Goal: Information Seeking & Learning: Learn about a topic

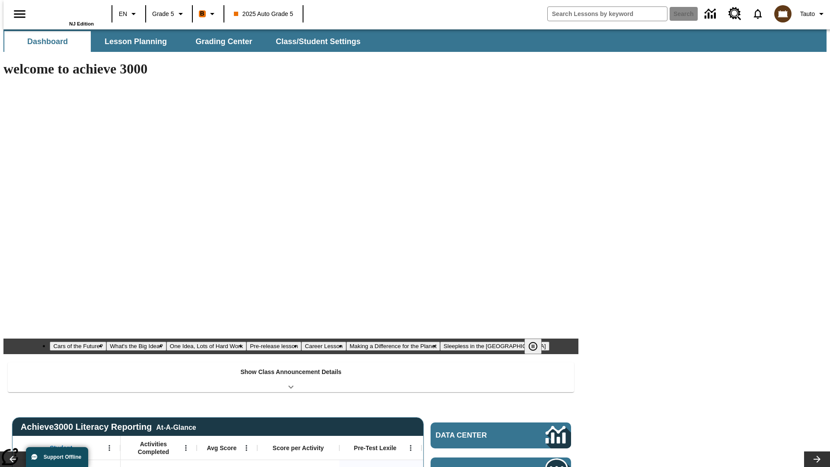
type input "-1"
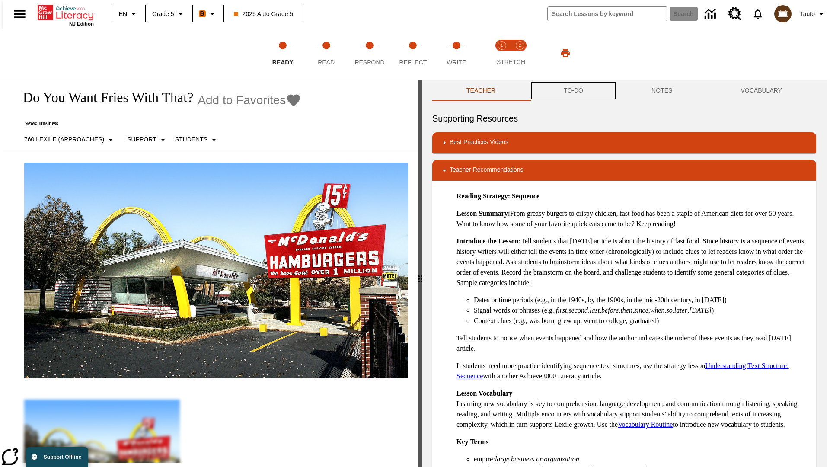
click at [573, 91] on button "TO-DO" at bounding box center [573, 90] width 88 height 21
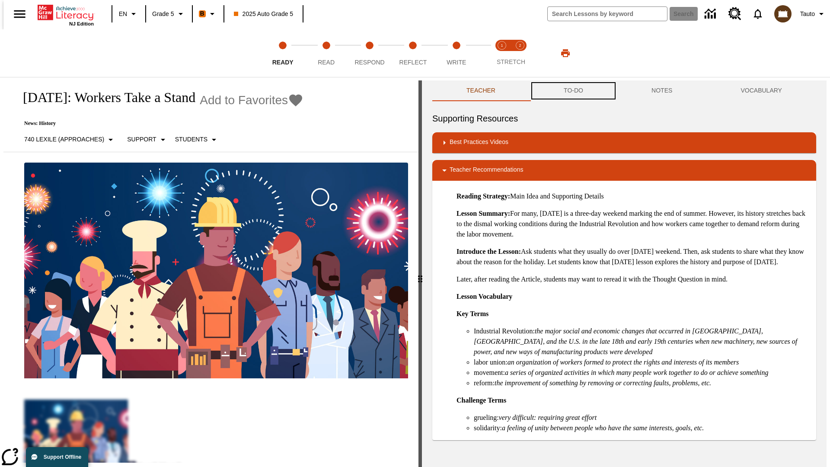
click at [573, 91] on button "TO-DO" at bounding box center [573, 90] width 88 height 21
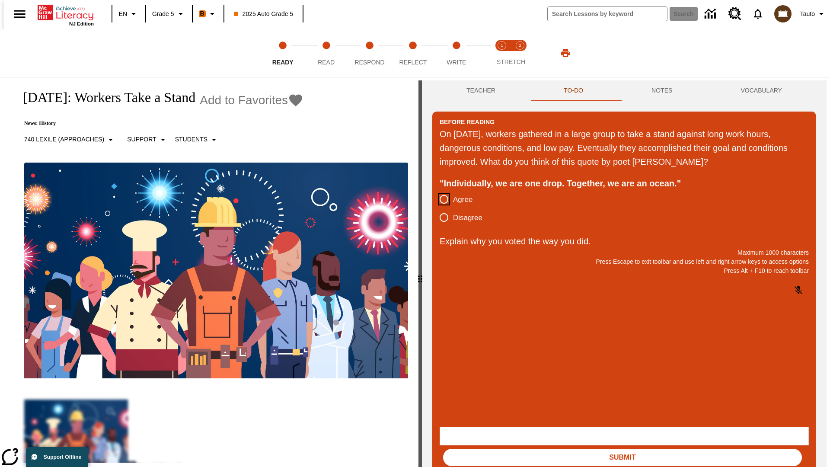
click at [440, 200] on input "Agree" at bounding box center [444, 199] width 18 height 18
radio input "true"
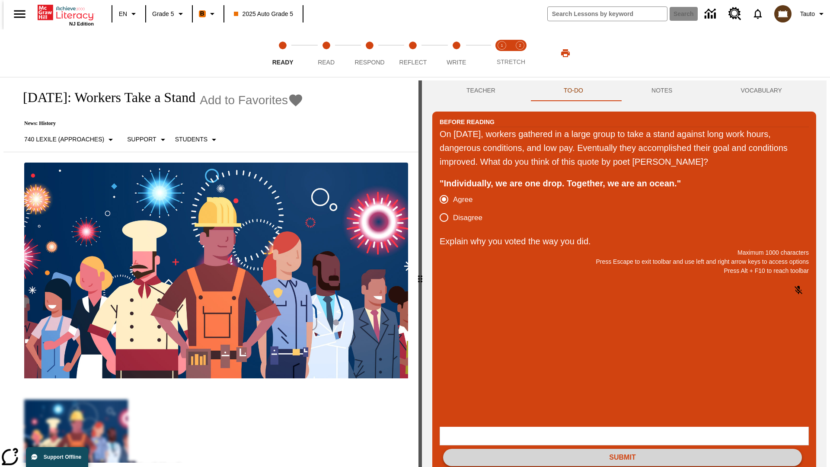
click at [622, 449] on button "Submit" at bounding box center [622, 457] width 359 height 17
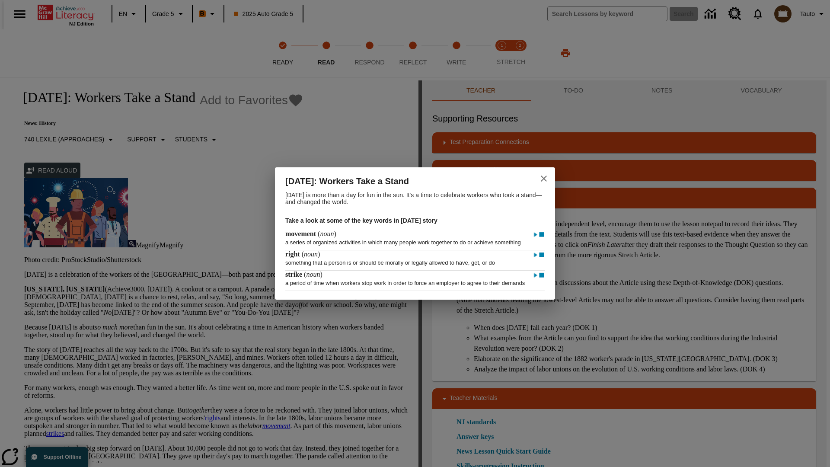
click at [544, 175] on icon "close" at bounding box center [544, 178] width 6 height 6
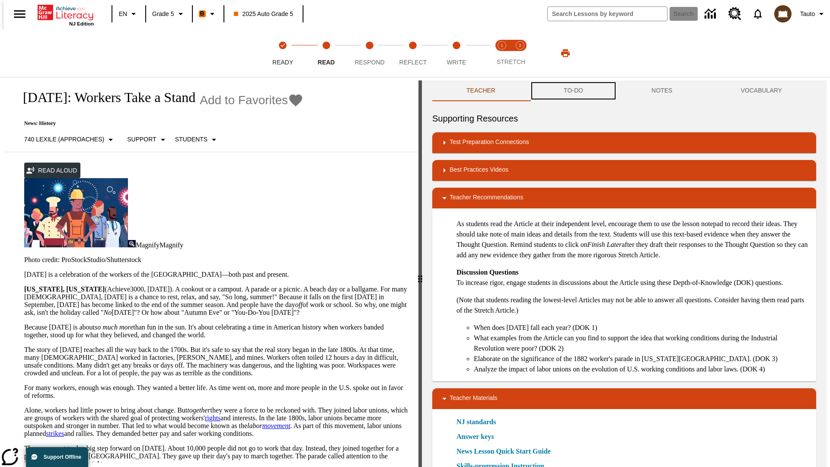
scroll to position [0, 0]
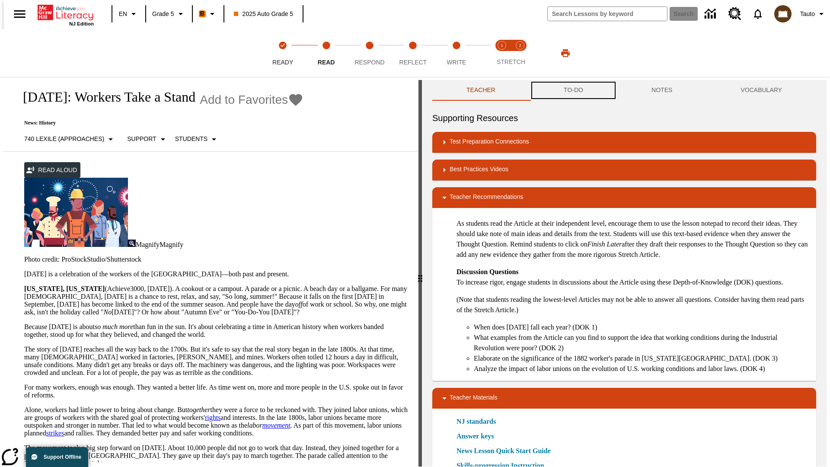
click at [573, 91] on button "TO-DO" at bounding box center [573, 90] width 88 height 21
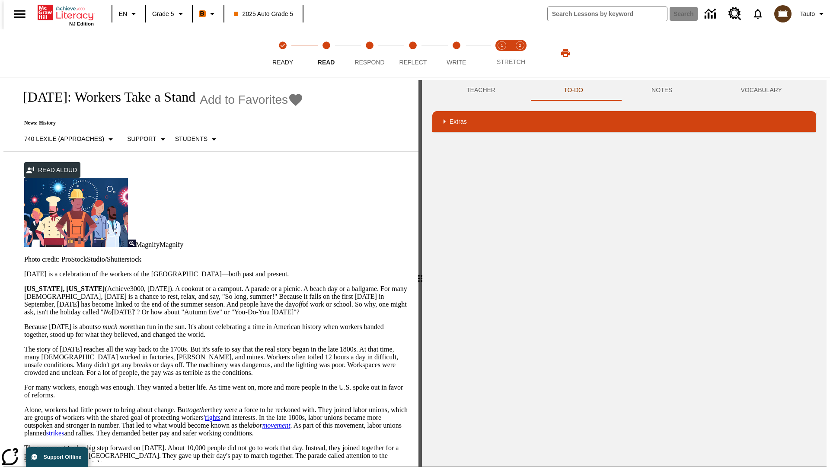
scroll to position [0, 0]
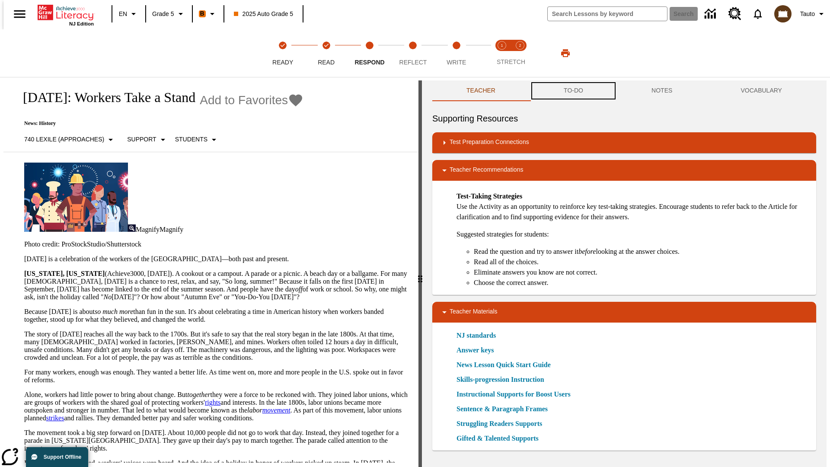
scroll to position [0, 0]
click at [573, 91] on button "TO-DO" at bounding box center [573, 90] width 88 height 21
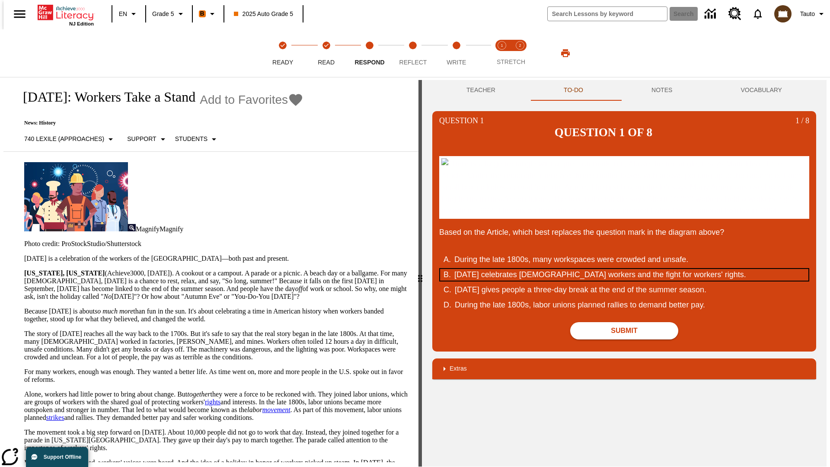
click at [624, 280] on div "Labor Day celebrates U.S. workers and the fight for workers' rights." at bounding box center [618, 275] width 328 height 12
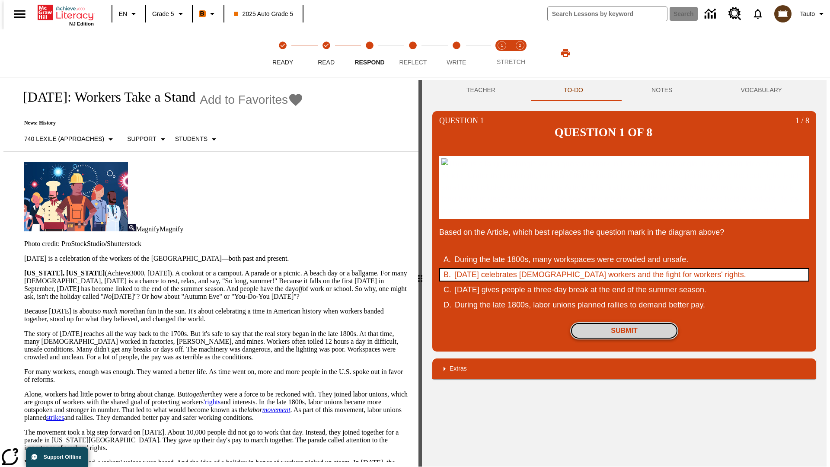
click at [624, 339] on button "Submit" at bounding box center [624, 330] width 108 height 17
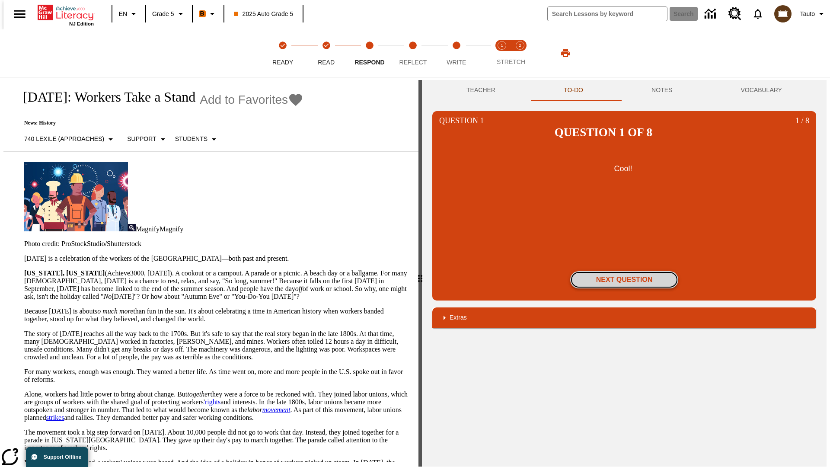
click at [624, 271] on button "Next Question" at bounding box center [624, 279] width 108 height 17
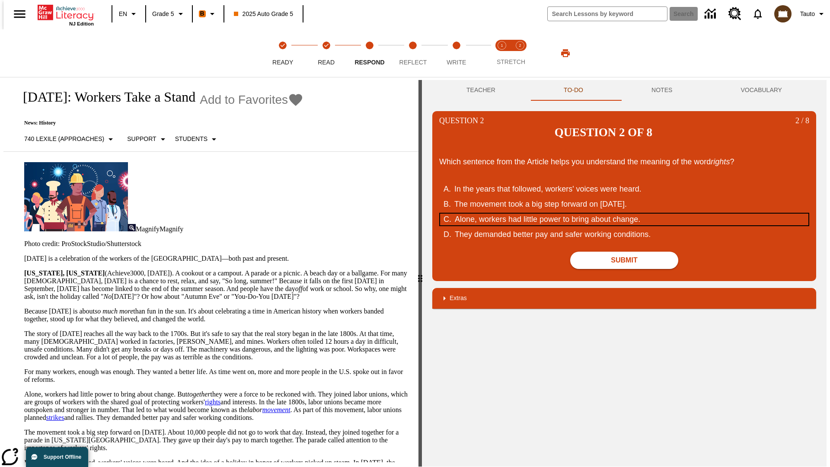
click at [624, 213] on div "Alone, workers had little power to bring about change." at bounding box center [619, 219] width 328 height 12
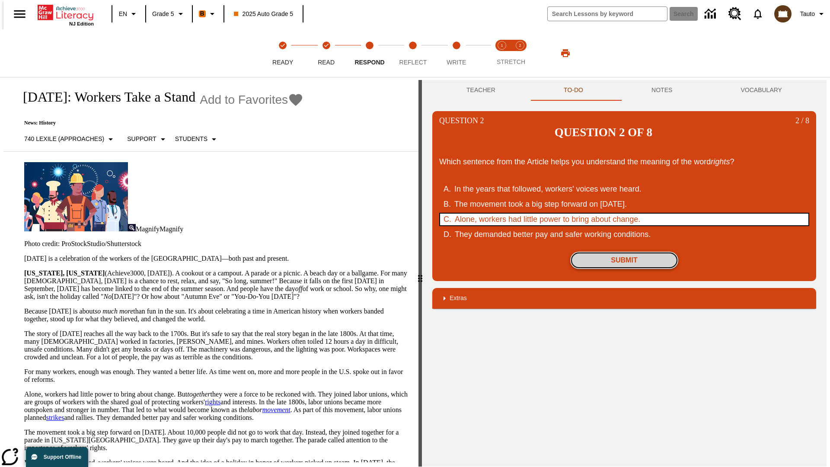
click at [624, 251] on button "Submit" at bounding box center [624, 259] width 108 height 17
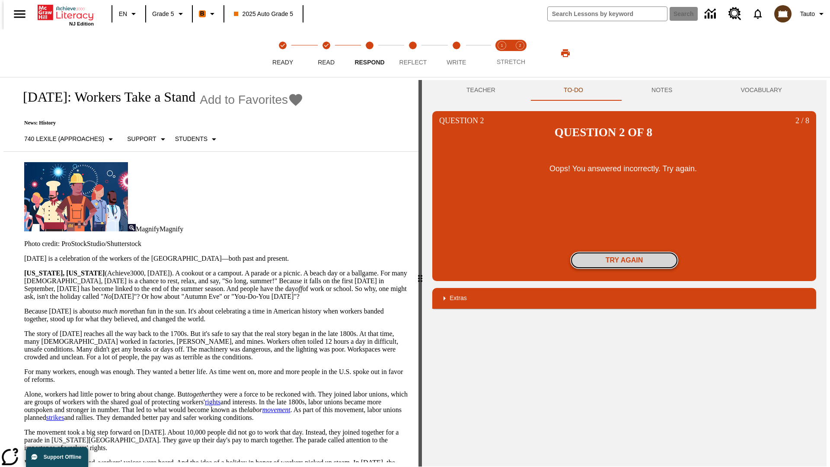
click at [624, 251] on button "Try again" at bounding box center [624, 259] width 108 height 17
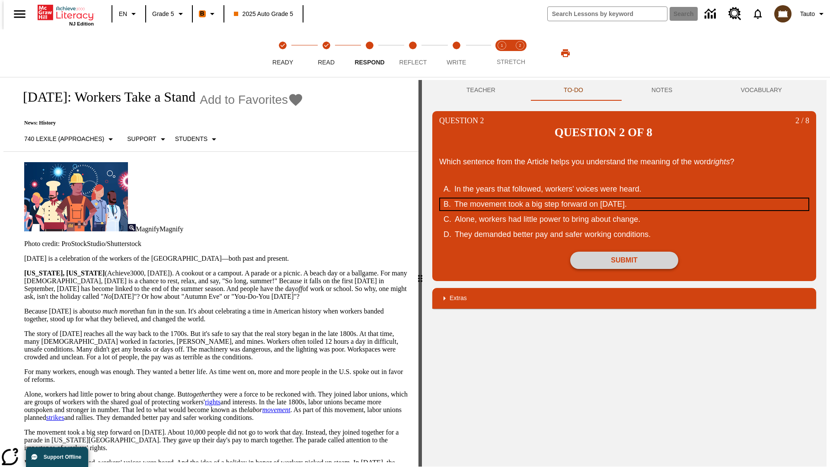
click at [624, 198] on div "The movement took a big step forward on September 5, 1882." at bounding box center [618, 204] width 328 height 12
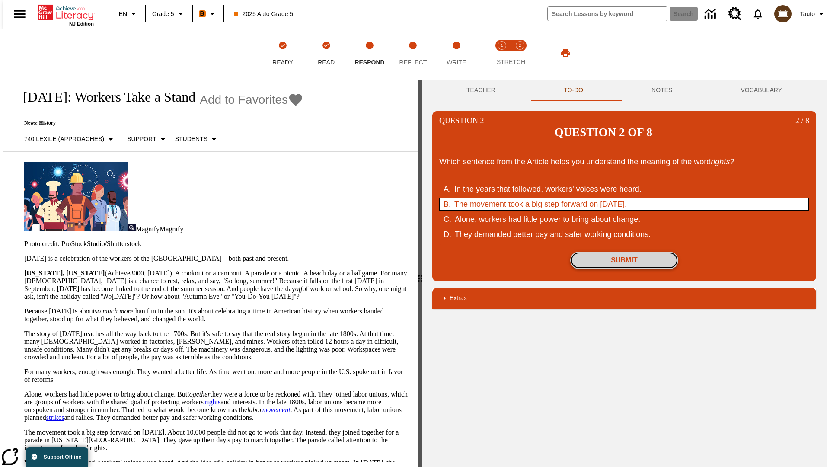
click at [624, 251] on button "Submit" at bounding box center [624, 259] width 108 height 17
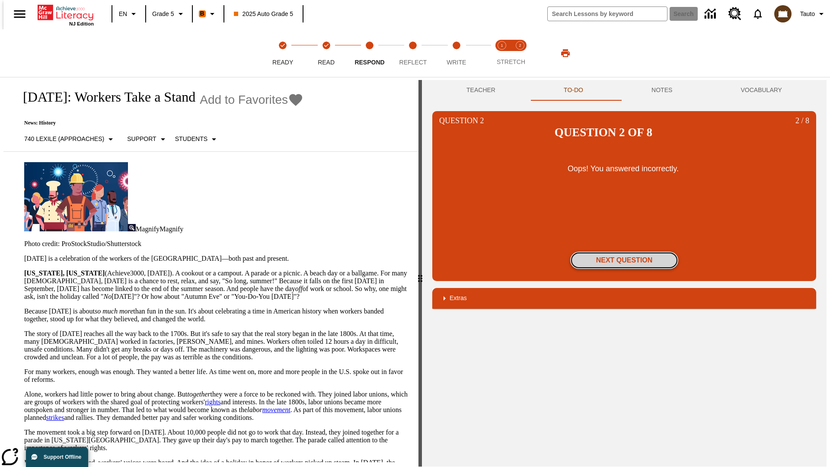
click at [624, 251] on button "Next Question" at bounding box center [624, 259] width 108 height 17
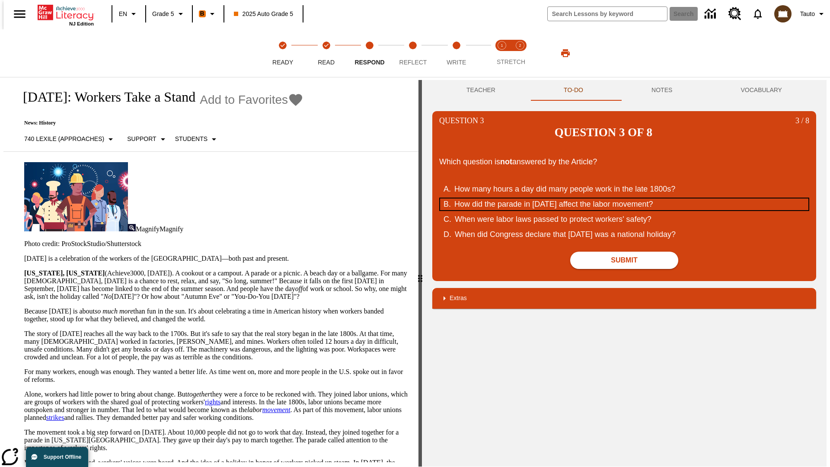
click at [624, 198] on div "How did the parade in September of 1882 affect the labor movement?" at bounding box center [618, 204] width 328 height 12
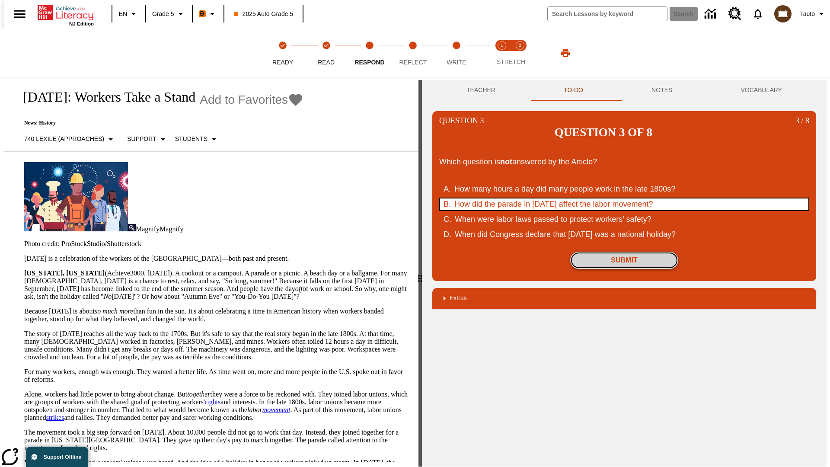
click at [624, 251] on button "Submit" at bounding box center [624, 259] width 108 height 17
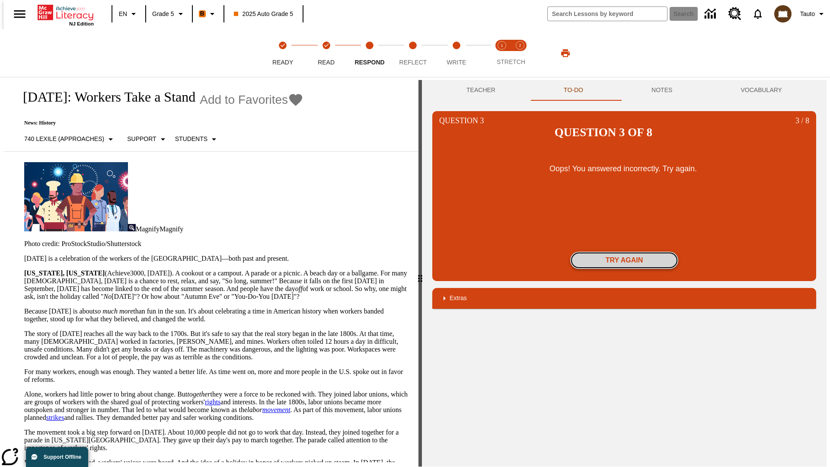
click at [624, 251] on button "Try again" at bounding box center [624, 259] width 108 height 17
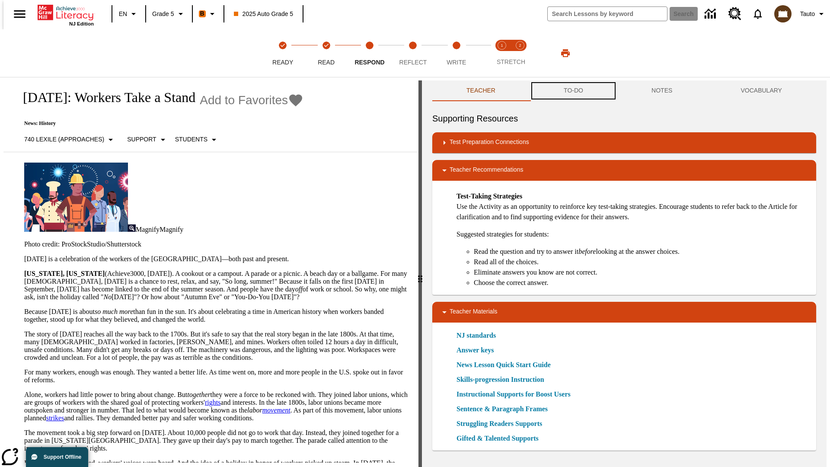
click at [573, 91] on button "TO-DO" at bounding box center [573, 90] width 88 height 21
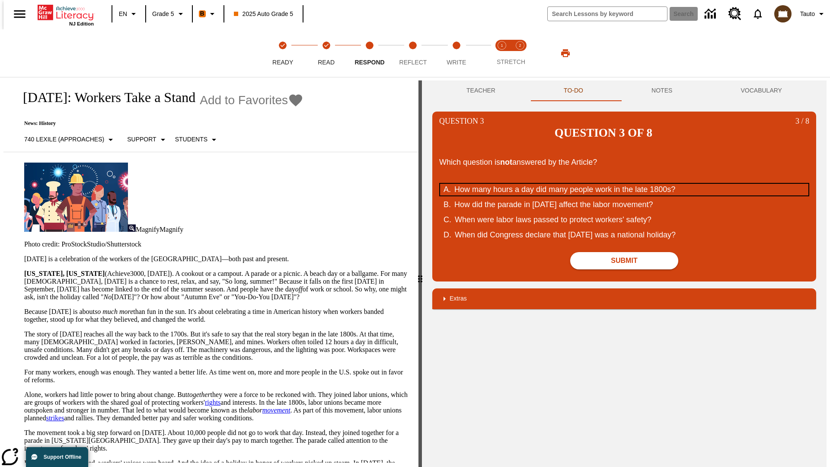
click at [624, 184] on div "How many hours a day did many people work in the late 1800s?" at bounding box center [618, 190] width 328 height 12
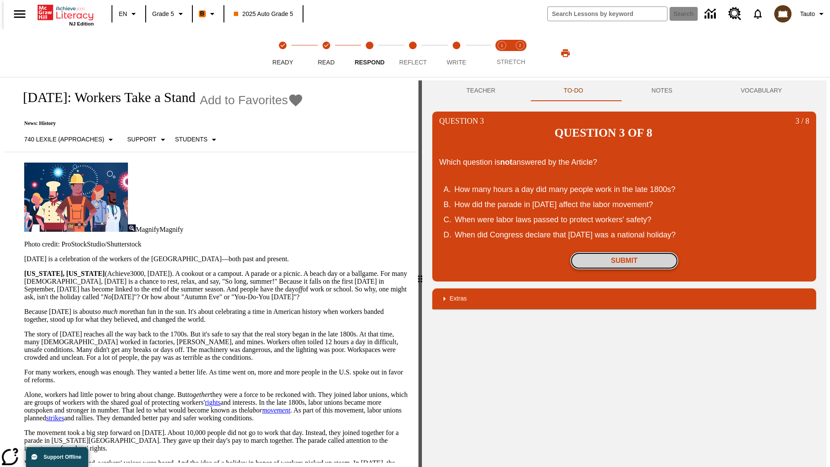
click at [624, 252] on button "Submit" at bounding box center [624, 260] width 108 height 17
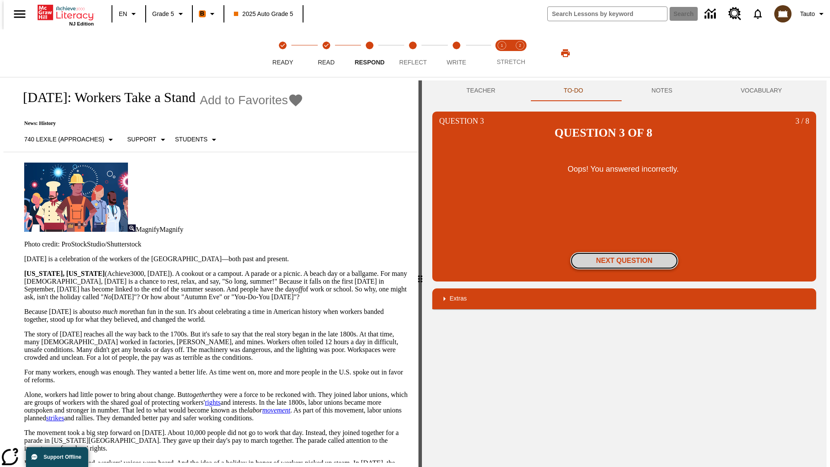
click at [624, 252] on button "Next Question" at bounding box center [624, 260] width 108 height 17
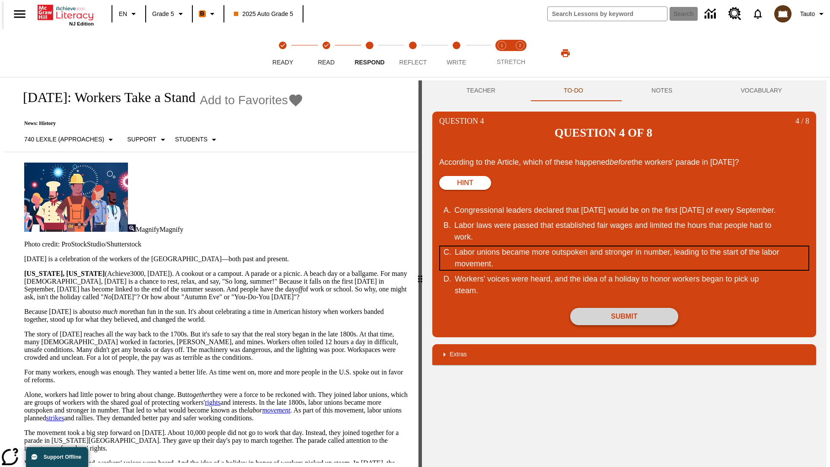
click at [624, 246] on div "Labor unions became more outspoken and stronger in number, leading to the start…" at bounding box center [619, 257] width 328 height 23
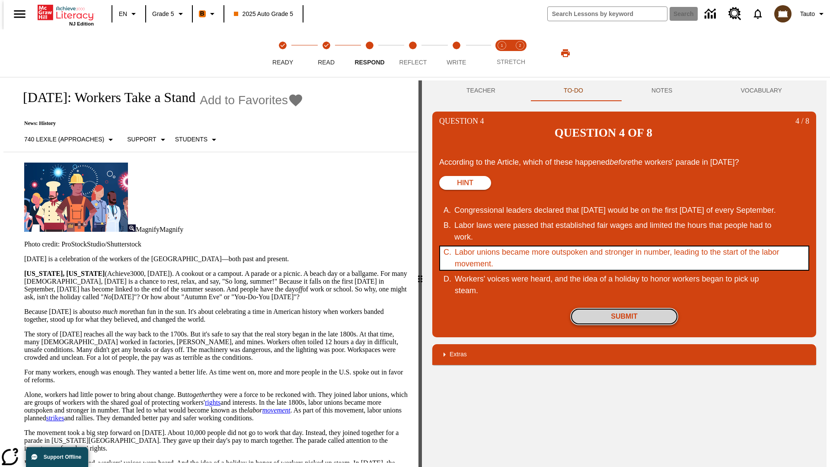
click at [624, 308] on button "Submit" at bounding box center [624, 316] width 108 height 17
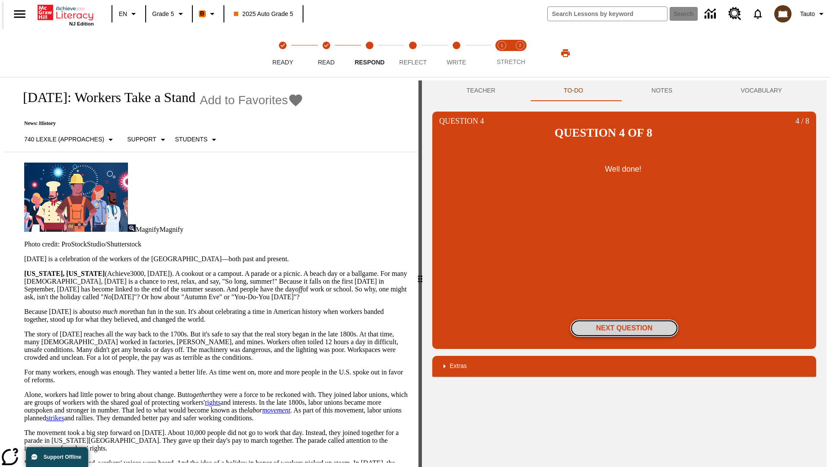
click at [624, 319] on button "Next Question" at bounding box center [624, 327] width 108 height 17
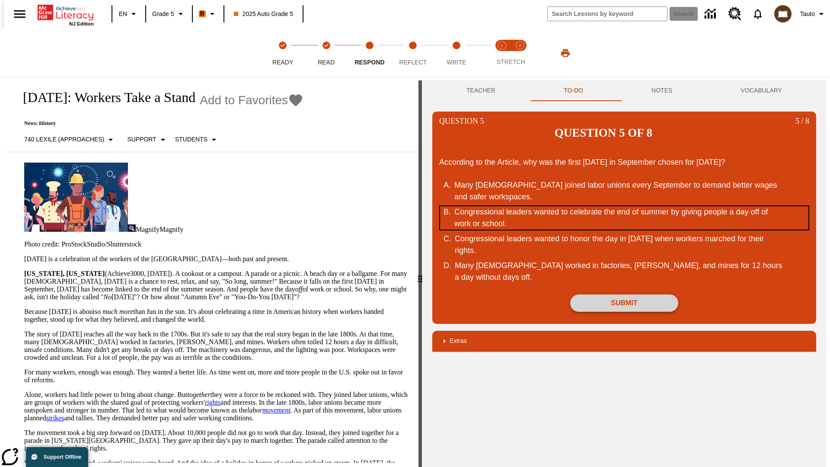
click at [624, 206] on div "Congressional leaders wanted to celebrate the end of summer by giving people a …" at bounding box center [618, 217] width 328 height 23
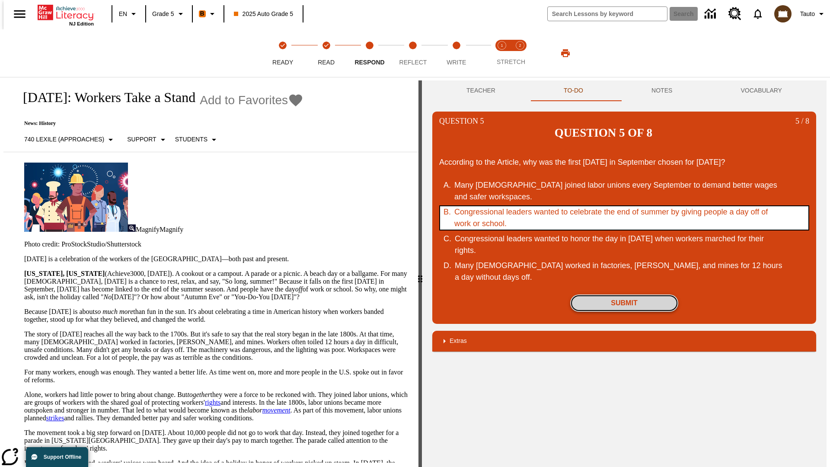
click at [624, 294] on button "Submit" at bounding box center [624, 302] width 108 height 17
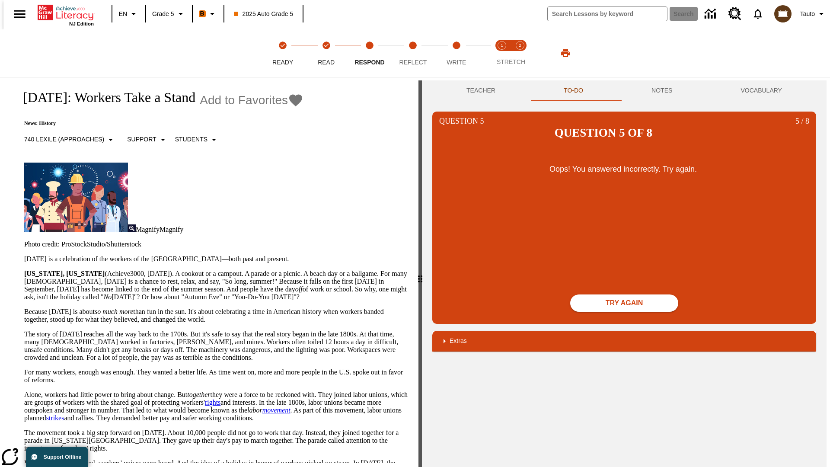
click at [624, 294] on button "Try again" at bounding box center [624, 302] width 108 height 17
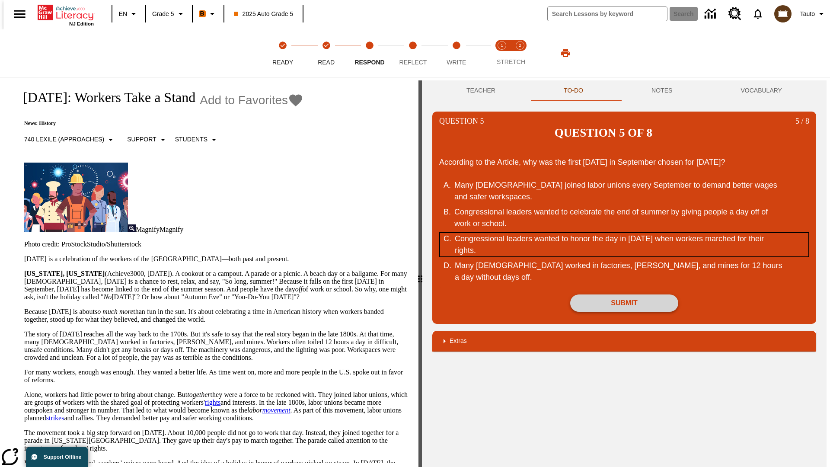
click at [624, 233] on div "Congressional leaders wanted to honor the day in September of 1882 when workers…" at bounding box center [619, 244] width 328 height 23
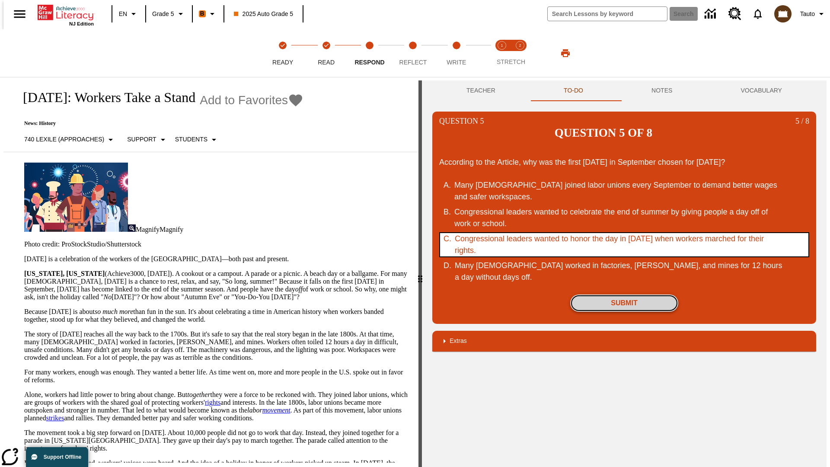
click at [624, 294] on button "Submit" at bounding box center [624, 302] width 108 height 17
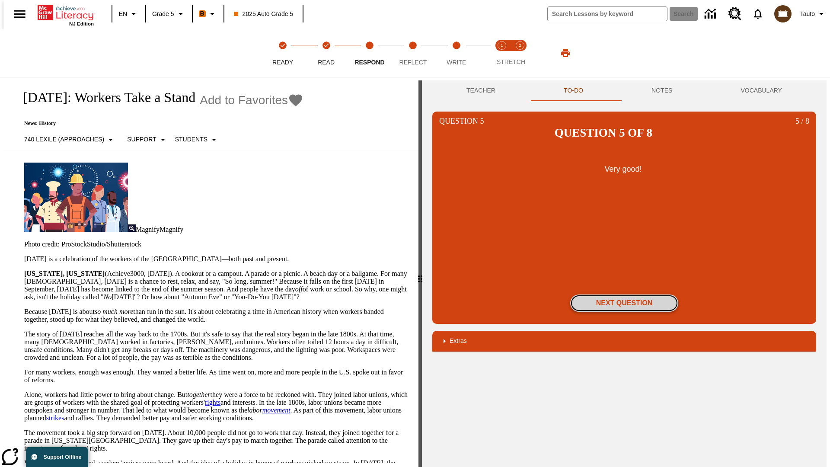
click at [624, 294] on button "Next Question" at bounding box center [624, 302] width 108 height 17
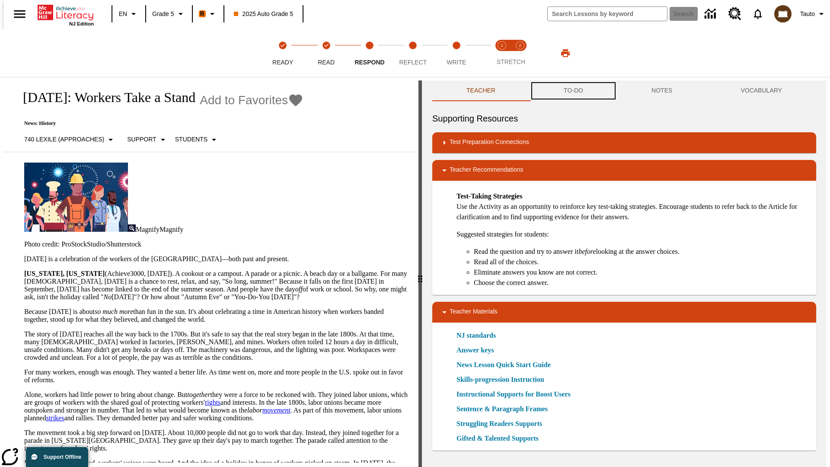
click at [573, 91] on button "TO-DO" at bounding box center [573, 90] width 88 height 21
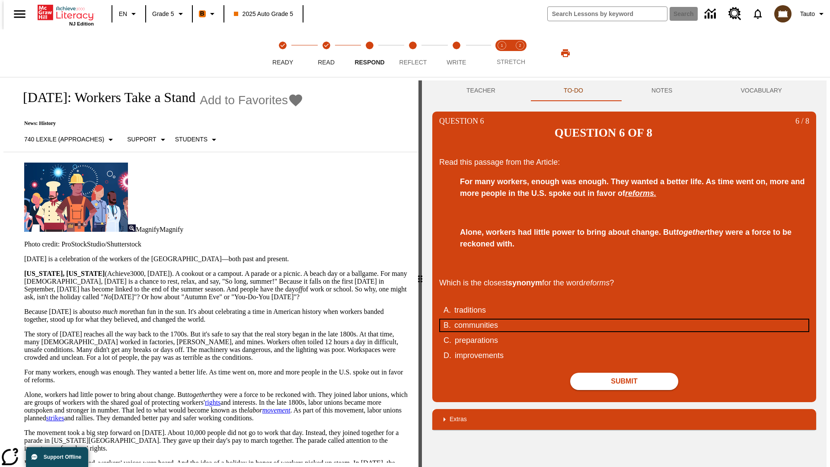
click at [624, 319] on div "communities" at bounding box center [618, 325] width 328 height 12
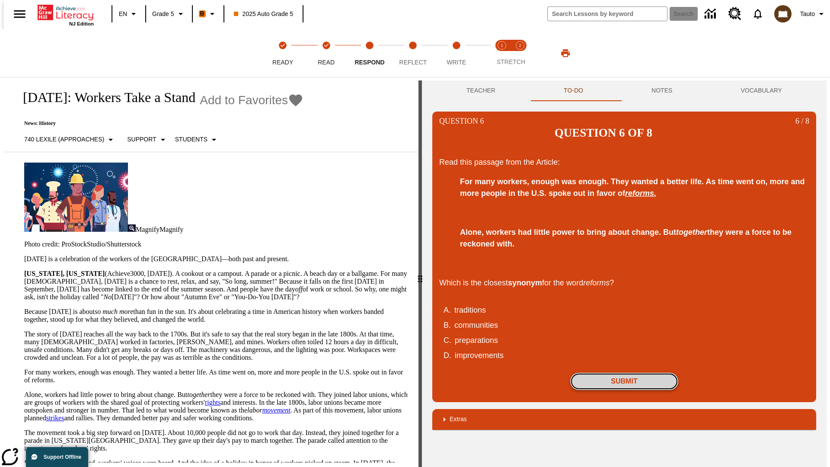
click at [624, 372] on button "Submit" at bounding box center [624, 380] width 108 height 17
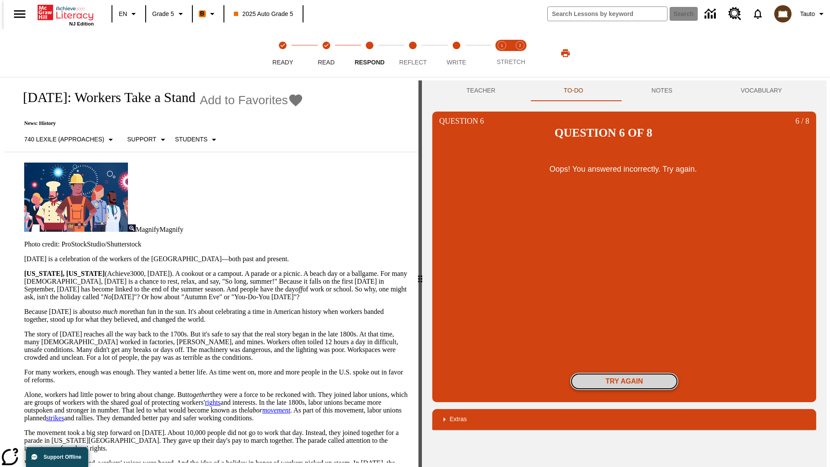
click at [624, 372] on button "Try again" at bounding box center [624, 380] width 108 height 17
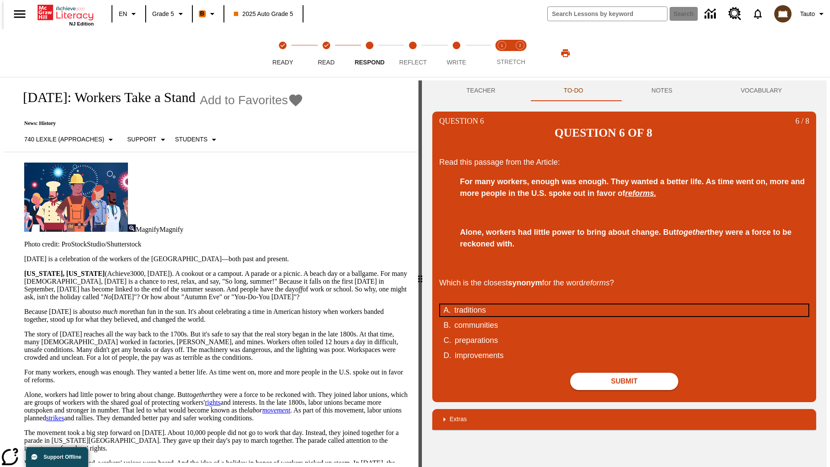
click at [624, 304] on div "traditions" at bounding box center [618, 310] width 328 height 12
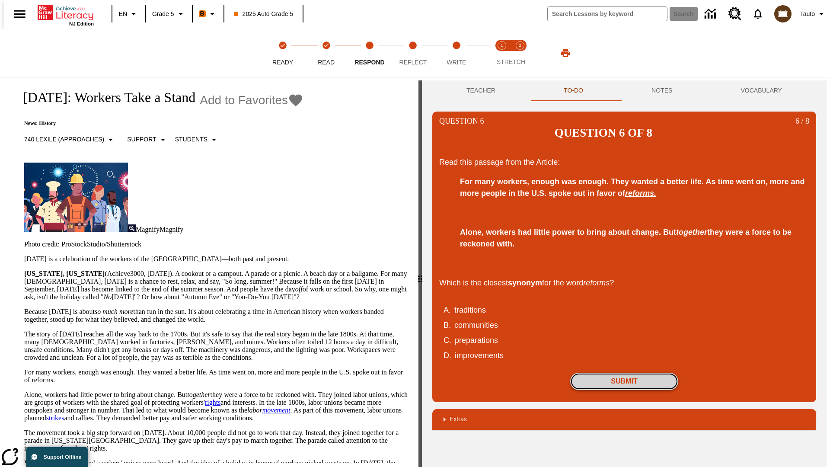
click at [624, 372] on button "Submit" at bounding box center [624, 380] width 108 height 17
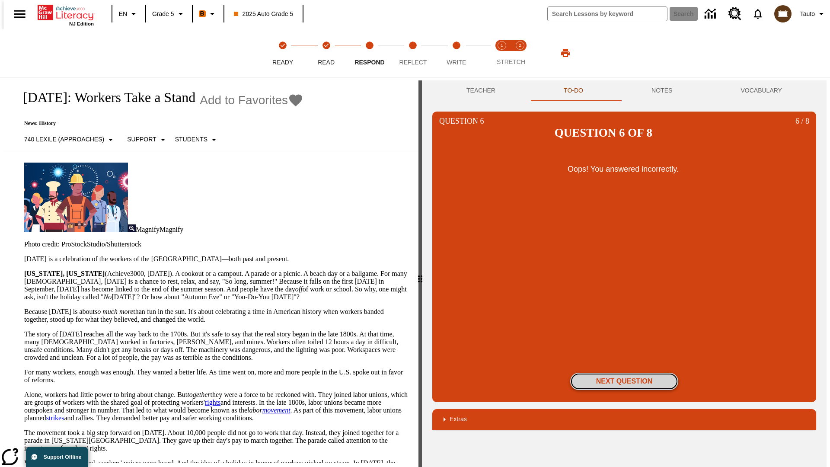
click at [624, 372] on button "Next Question" at bounding box center [624, 380] width 108 height 17
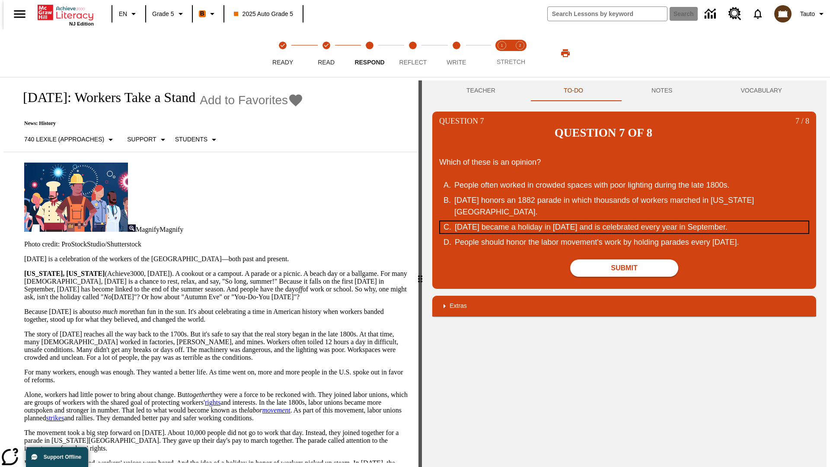
click at [624, 221] on div "Labor Day became a holiday in 1894 and is celebrated every year in September." at bounding box center [619, 227] width 328 height 12
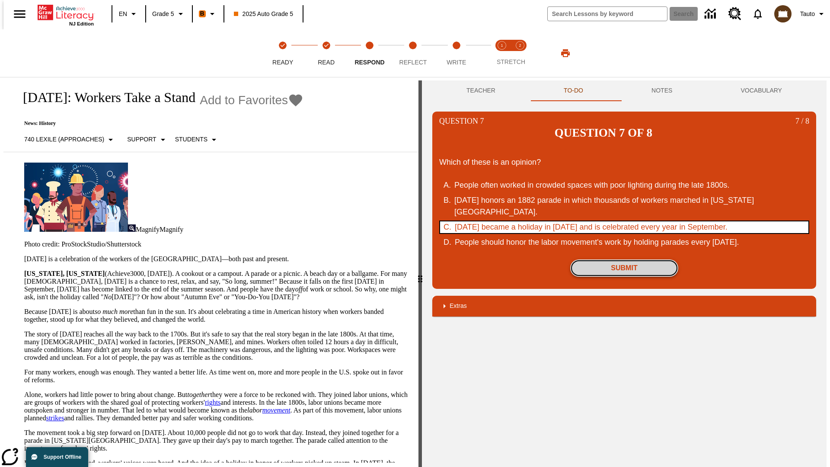
click at [624, 259] on button "Submit" at bounding box center [624, 267] width 108 height 17
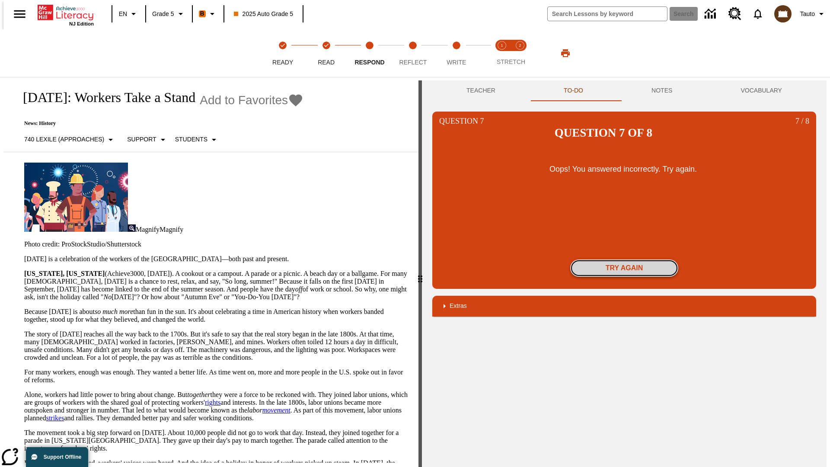
click at [624, 259] on button "Try again" at bounding box center [624, 267] width 108 height 17
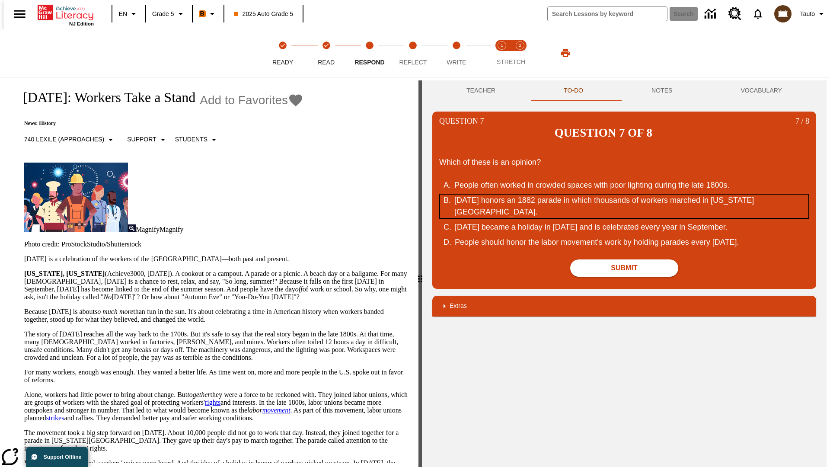
click at [624, 194] on div "Labor Day honors an 1882 parade in which thousands of workers marched in New Yo…" at bounding box center [618, 205] width 328 height 23
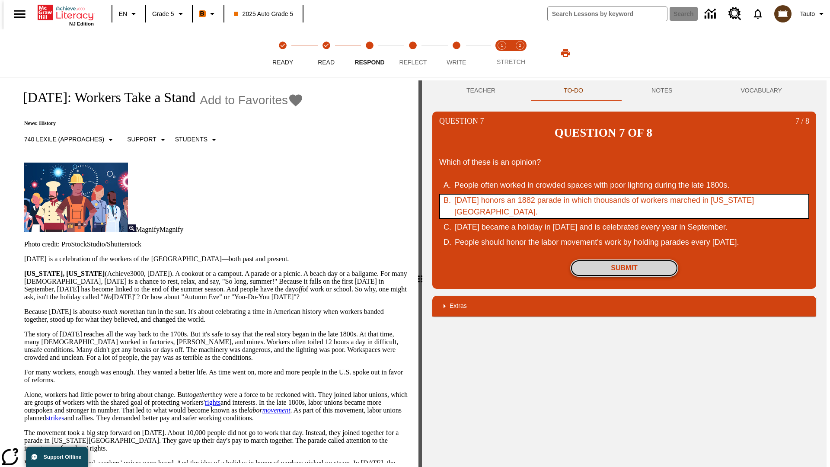
click at [624, 259] on button "Submit" at bounding box center [624, 267] width 108 height 17
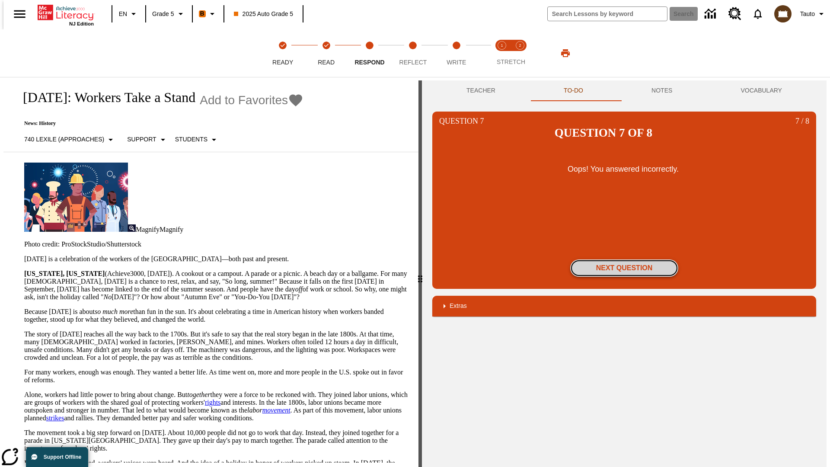
click at [624, 259] on button "Next Question" at bounding box center [624, 267] width 108 height 17
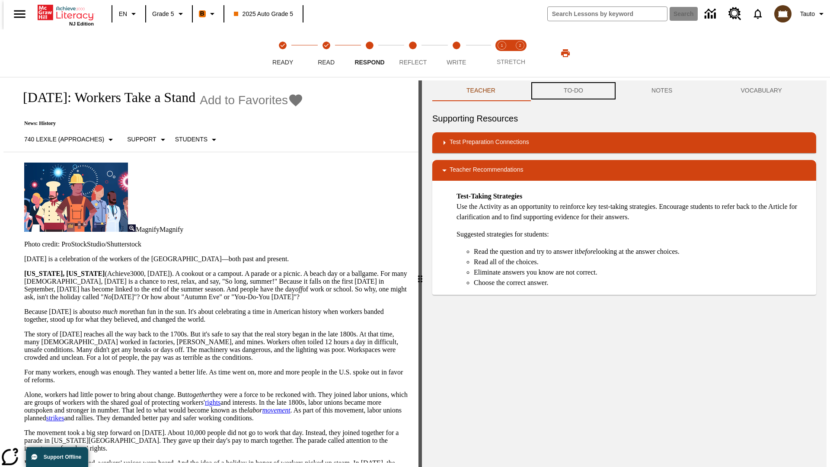
click at [573, 91] on button "TO-DO" at bounding box center [573, 90] width 88 height 21
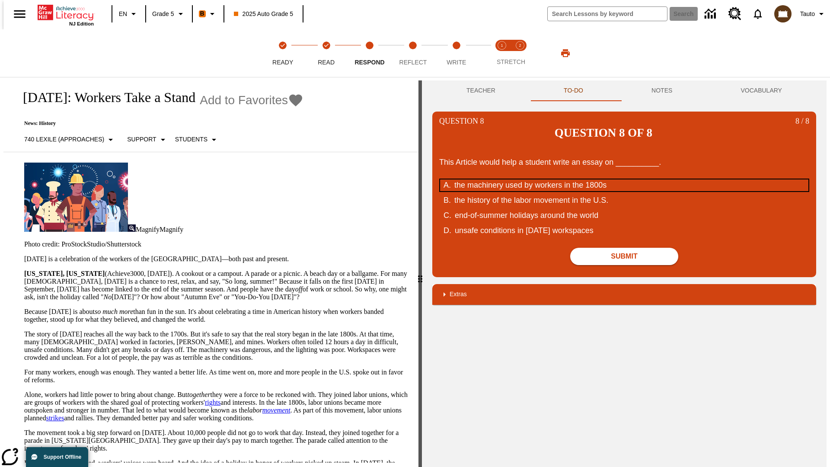
click at [624, 179] on div "the machinery used by workers in the 1800s" at bounding box center [618, 185] width 328 height 12
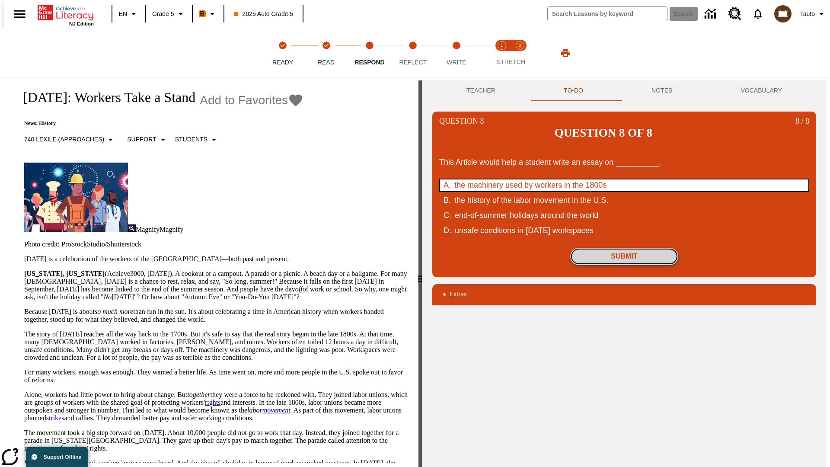
click at [624, 248] on button "Submit" at bounding box center [624, 256] width 108 height 17
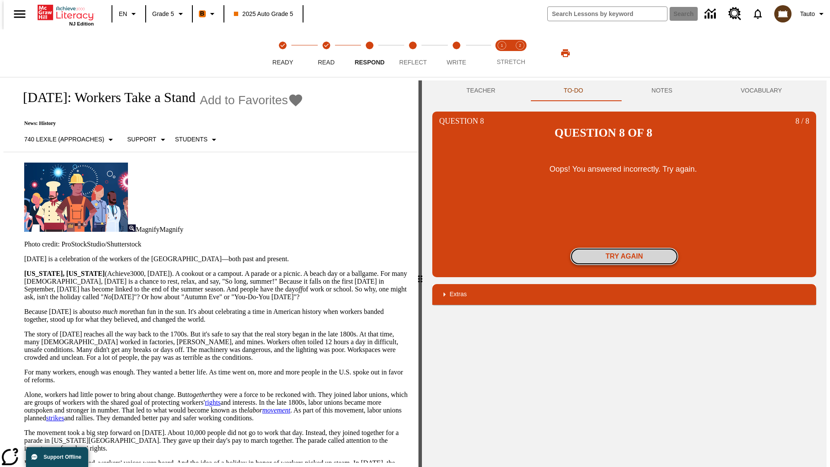
click at [624, 248] on button "Try again" at bounding box center [624, 256] width 108 height 17
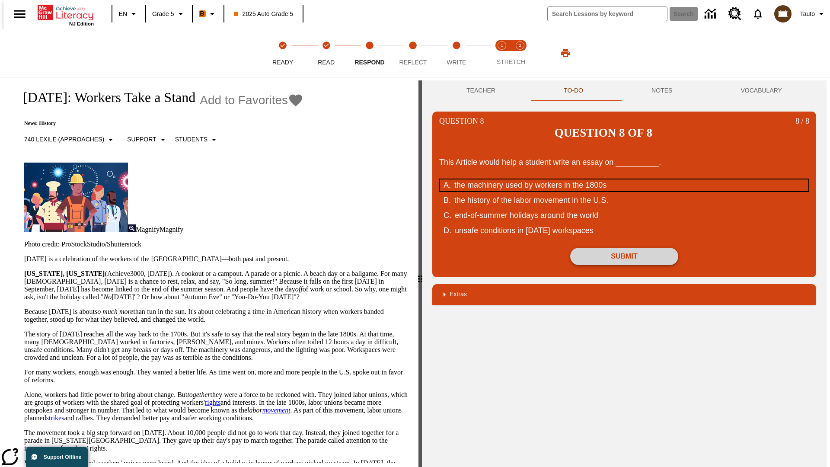
click at [624, 179] on div "the machinery used by workers in the 1800s" at bounding box center [618, 185] width 328 height 12
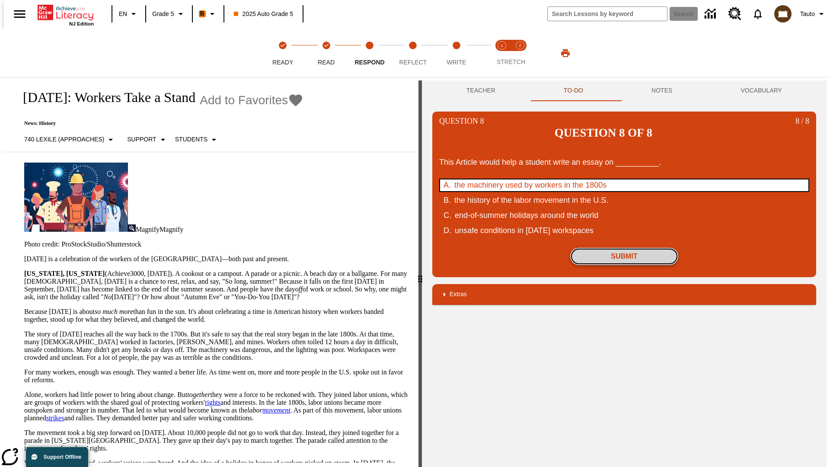
click at [624, 248] on button "Submit" at bounding box center [624, 256] width 108 height 17
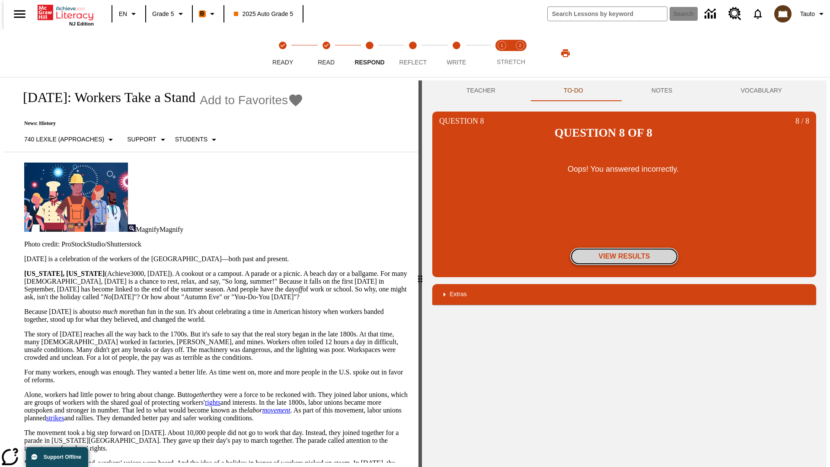
click at [624, 248] on button "View Results" at bounding box center [624, 256] width 108 height 17
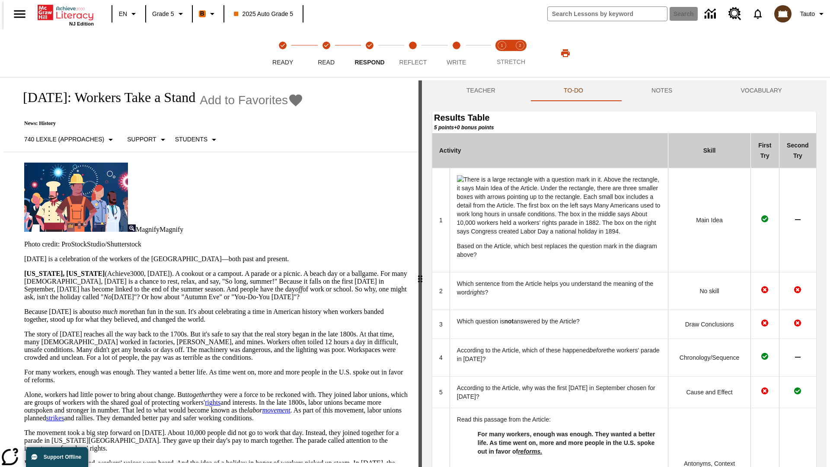
scroll to position [308, 0]
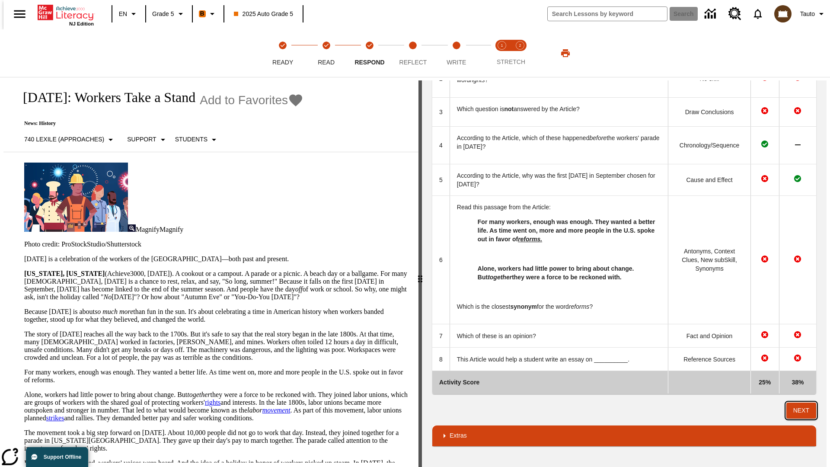
click at [804, 410] on button "Next" at bounding box center [801, 410] width 30 height 16
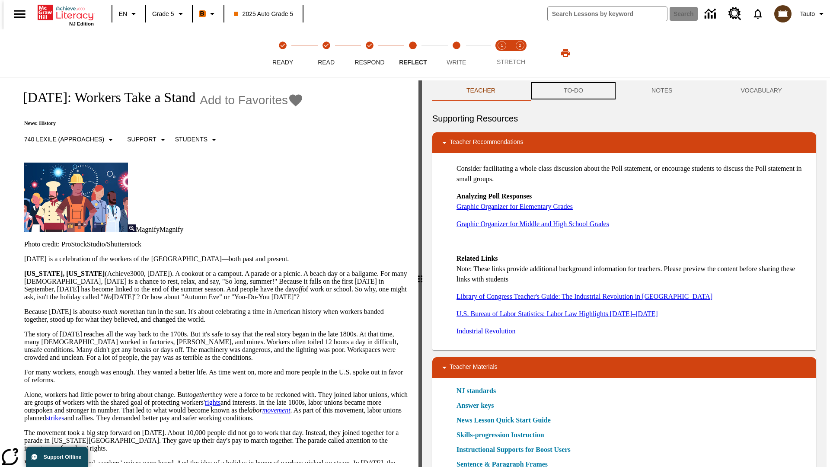
click at [573, 91] on button "TO-DO" at bounding box center [573, 90] width 88 height 21
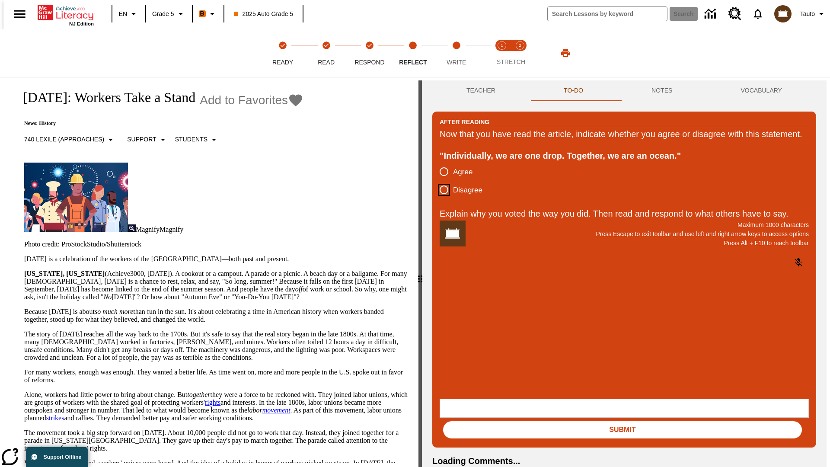
click at [440, 199] on input "Disagree" at bounding box center [444, 190] width 18 height 18
radio input "true"
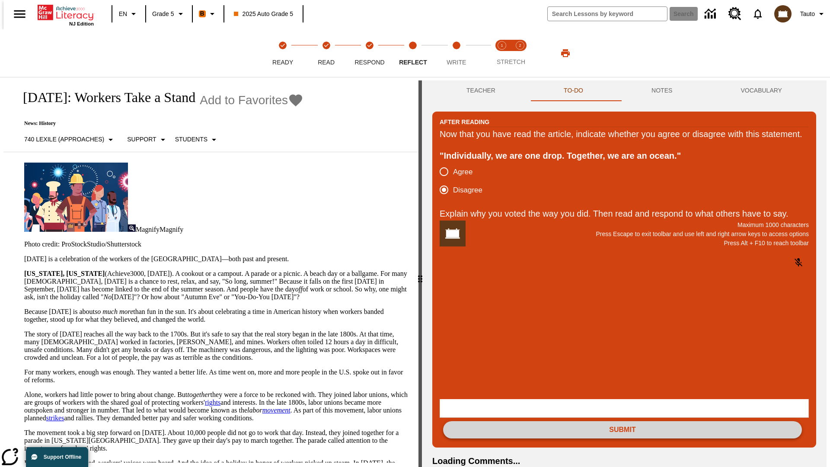
click at [622, 421] on button "Submit" at bounding box center [622, 429] width 359 height 17
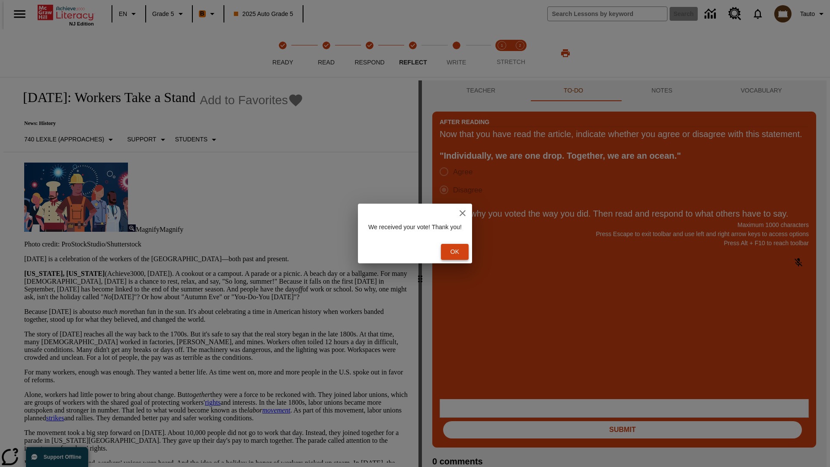
click at [458, 251] on button "Ok" at bounding box center [455, 252] width 28 height 16
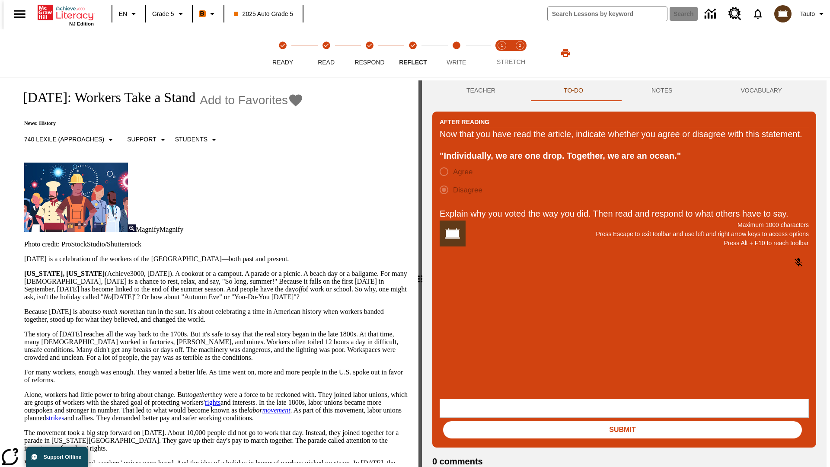
scroll to position [13, 0]
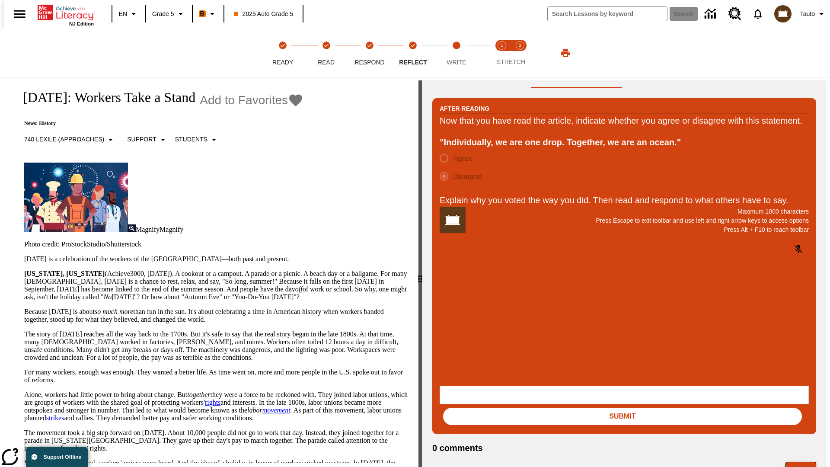
click at [804, 461] on button "Next" at bounding box center [800, 469] width 31 height 16
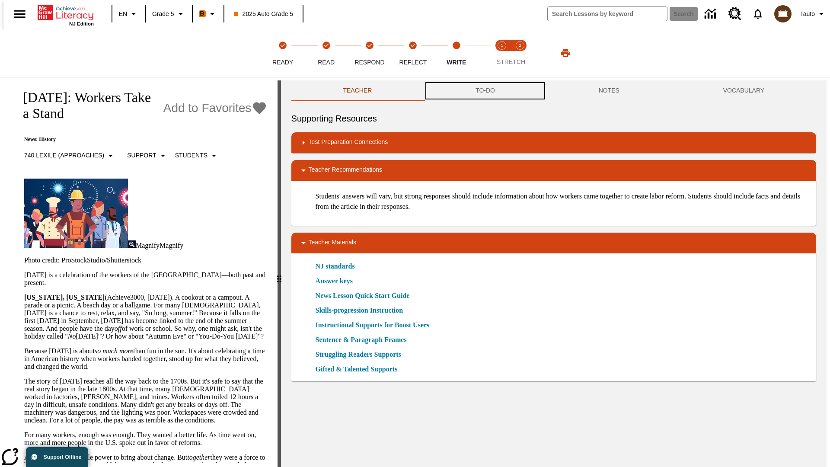
scroll to position [0, 0]
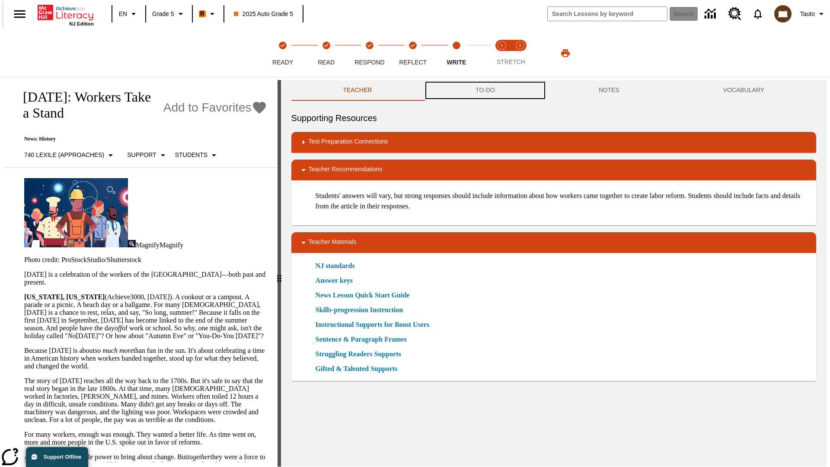
click at [484, 91] on button "TO-DO" at bounding box center [484, 90] width 123 height 21
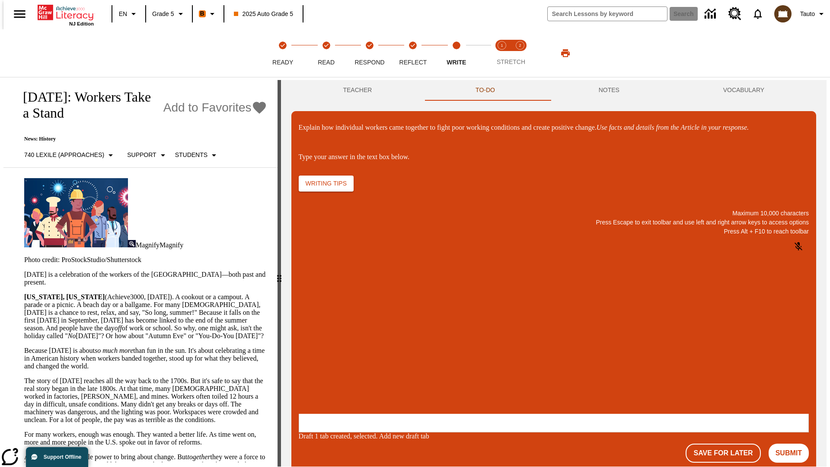
scroll to position [0, 0]
click at [424, 358] on p "\a\9Explain how individual workers came together to fight poor working conditio…" at bounding box center [363, 357] width 123 height 8
click at [792, 443] on button "Submit" at bounding box center [788, 452] width 40 height 19
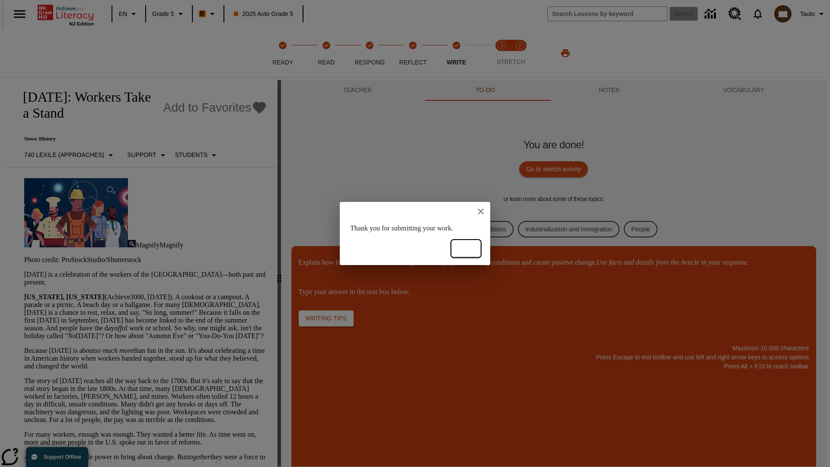
click at [466, 248] on button "Ok" at bounding box center [466, 249] width 28 height 16
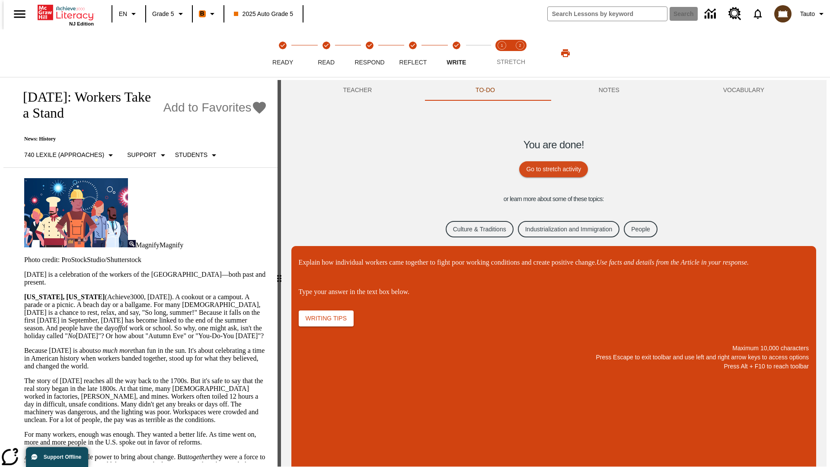
click at [473, 229] on link "Culture & Traditions" at bounding box center [479, 229] width 68 height 17
